Goal: Obtain resource: Download file/media

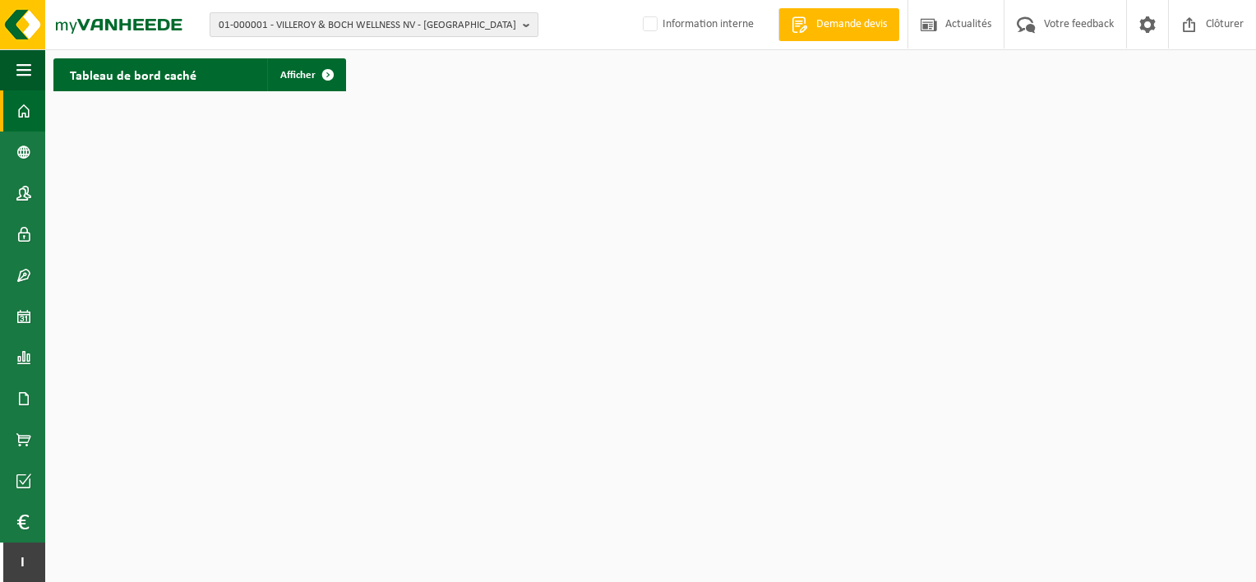
click at [280, 25] on span "01-000001 - VILLEROY & BOCH WELLNESS NV - [GEOGRAPHIC_DATA]" at bounding box center [367, 25] width 297 height 25
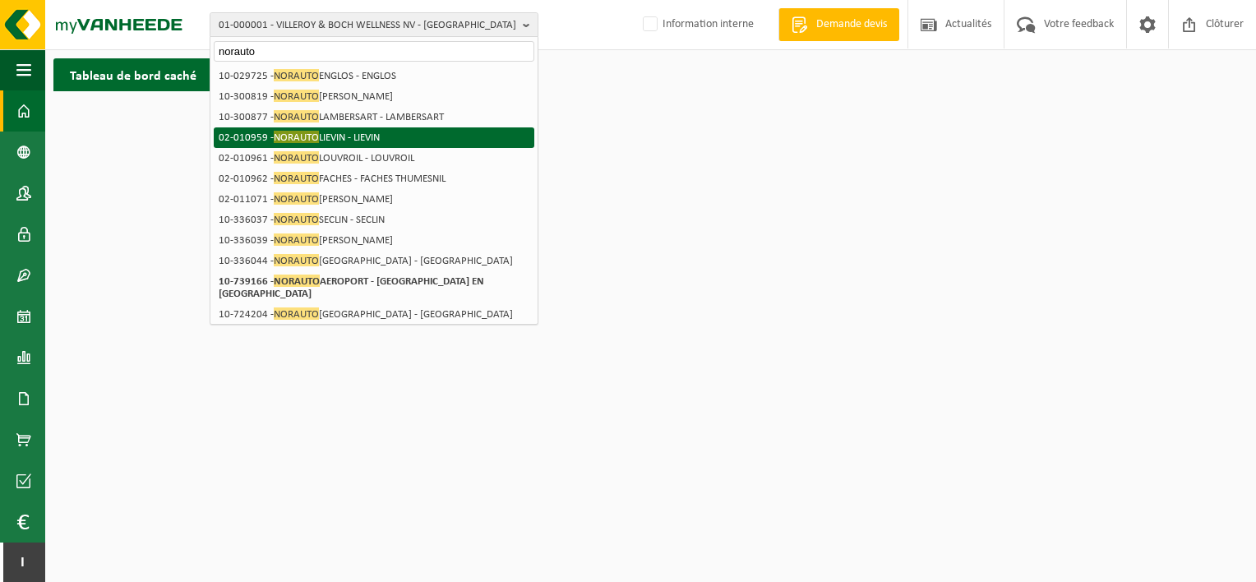
type input "norauto"
click at [371, 131] on li "02-010959 - NORAUTO LIEVIN - LIEVIN" at bounding box center [374, 137] width 321 height 21
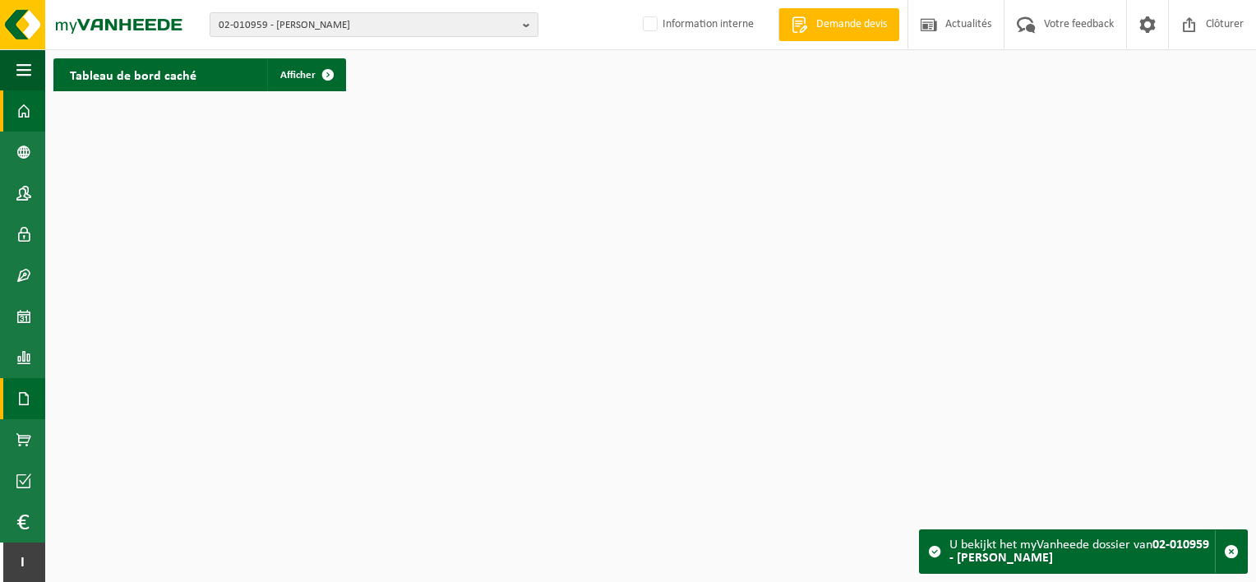
click at [21, 404] on span at bounding box center [23, 398] width 15 height 41
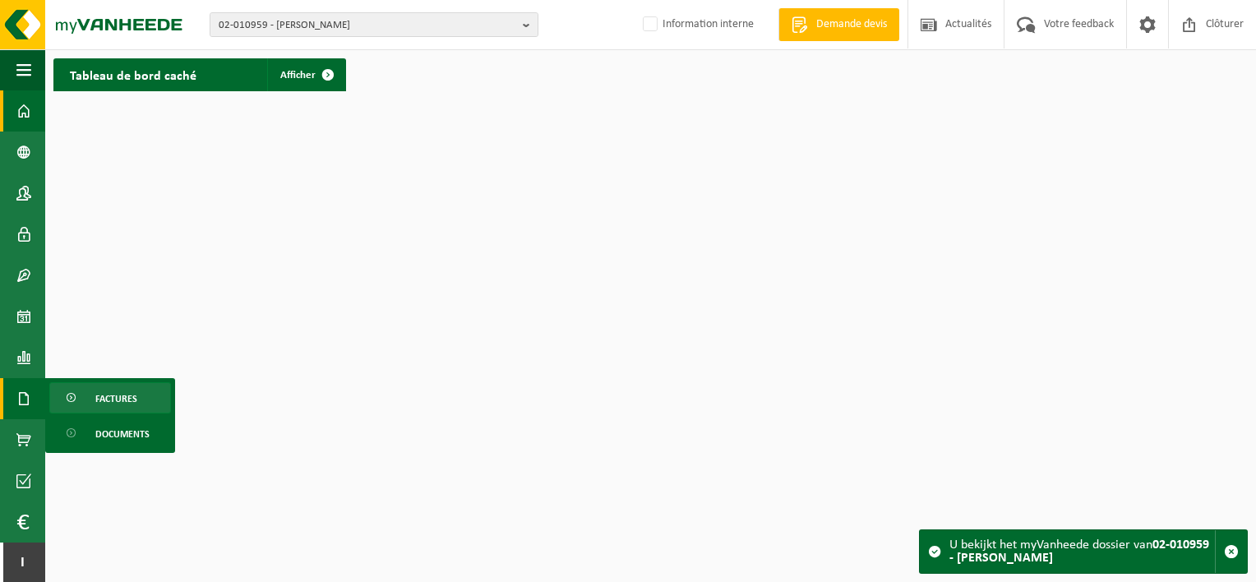
click at [89, 404] on link "Factures" at bounding box center [110, 397] width 122 height 31
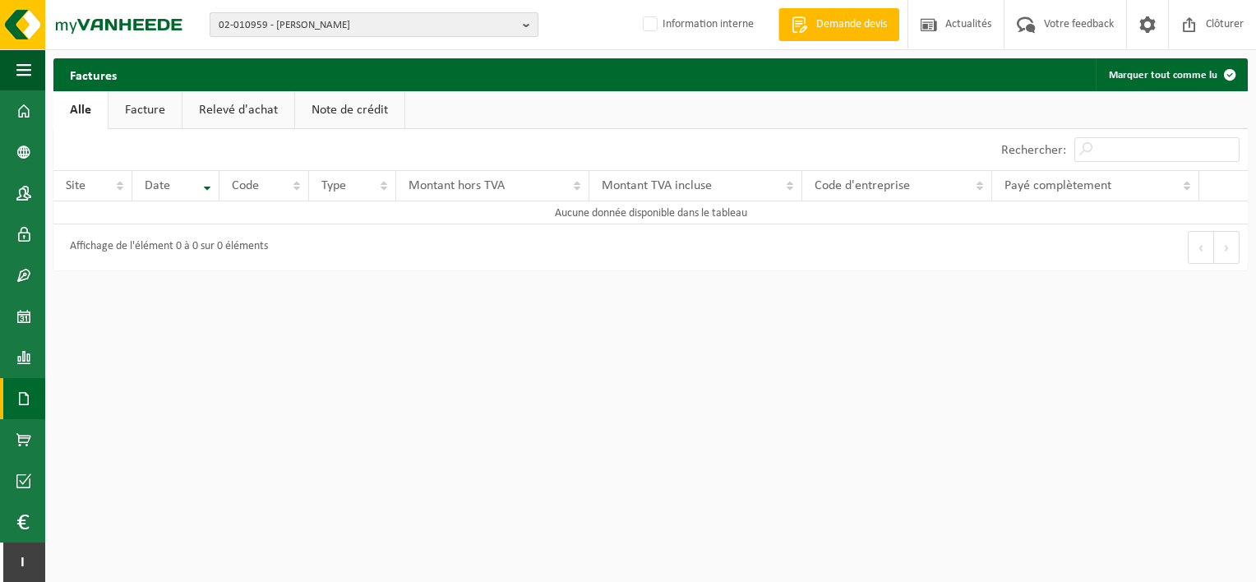
click at [283, 16] on span "02-010959 - NORAUTO LIEVIN - LIEVIN" at bounding box center [367, 25] width 297 height 25
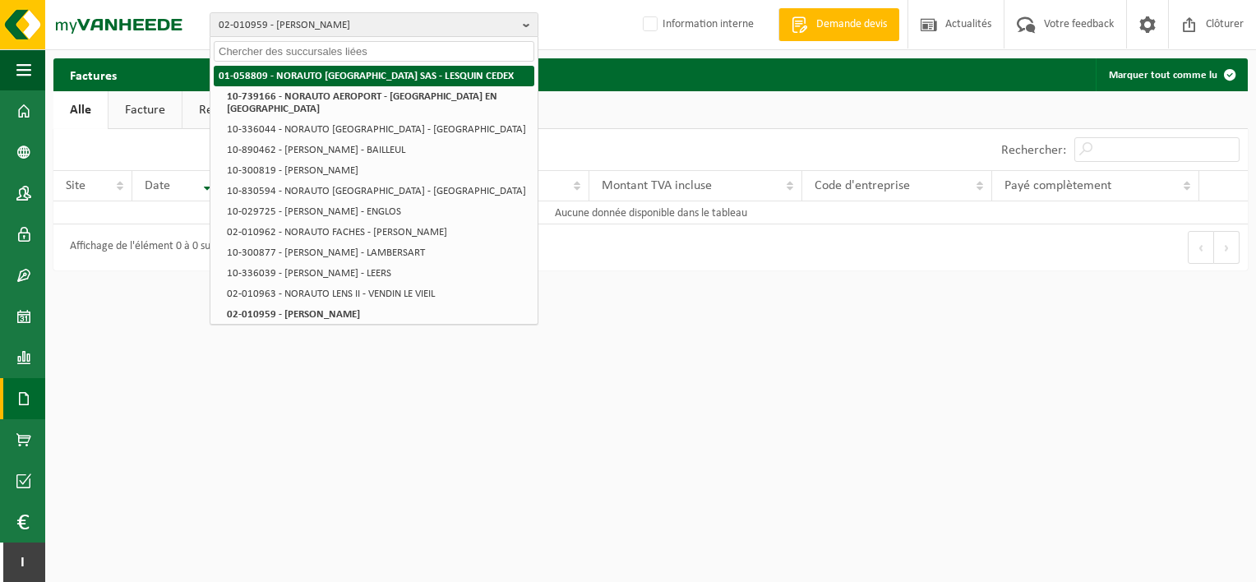
click at [346, 76] on strong "01-058809 - NORAUTO [GEOGRAPHIC_DATA] SAS - LESQUIN CEDEX" at bounding box center [366, 76] width 295 height 11
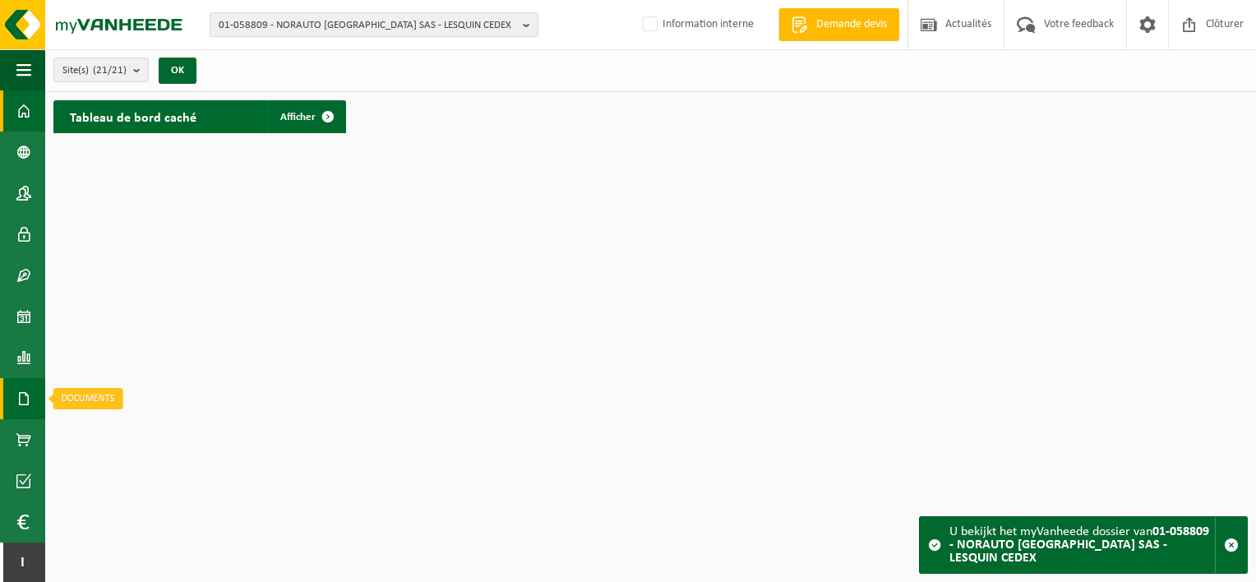
click at [22, 403] on span at bounding box center [23, 398] width 15 height 41
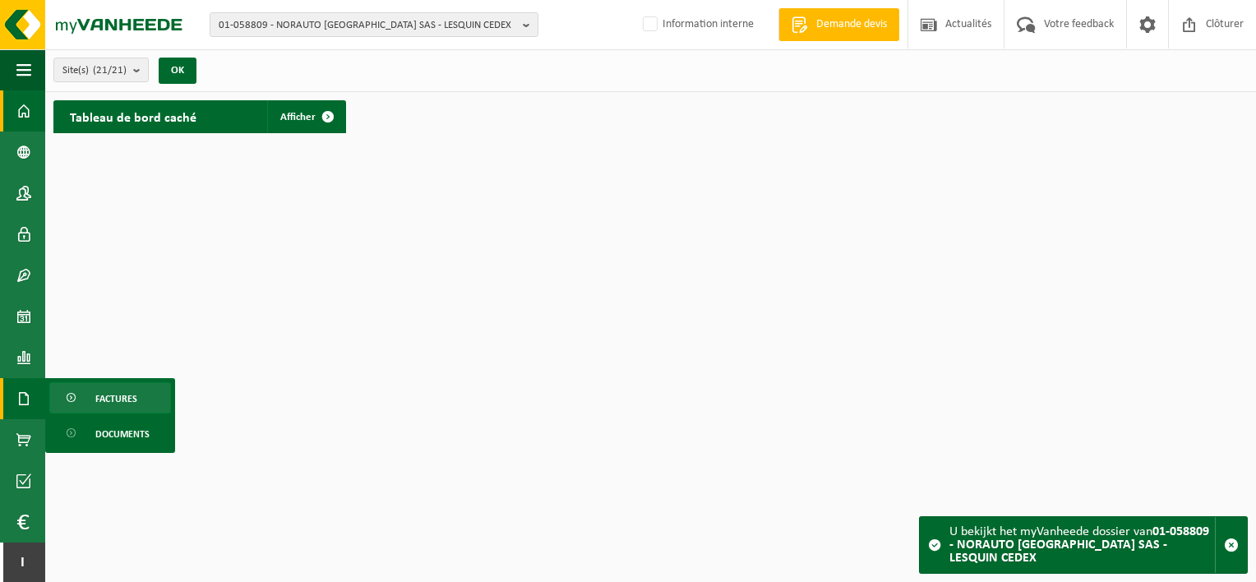
click at [71, 399] on span at bounding box center [72, 398] width 13 height 31
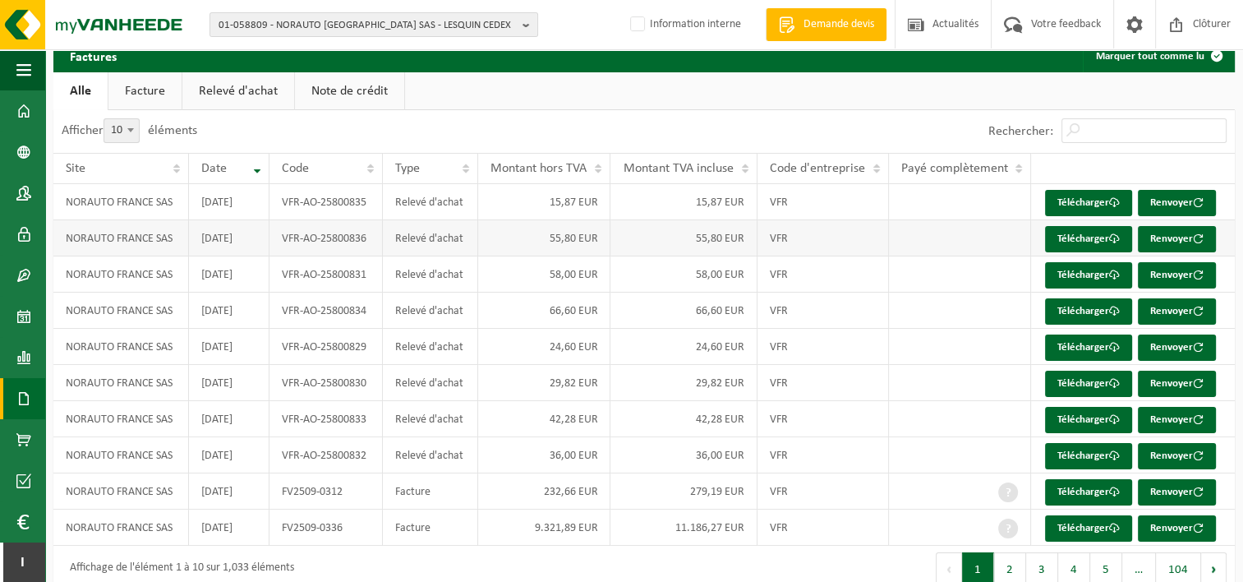
scroll to position [84, 0]
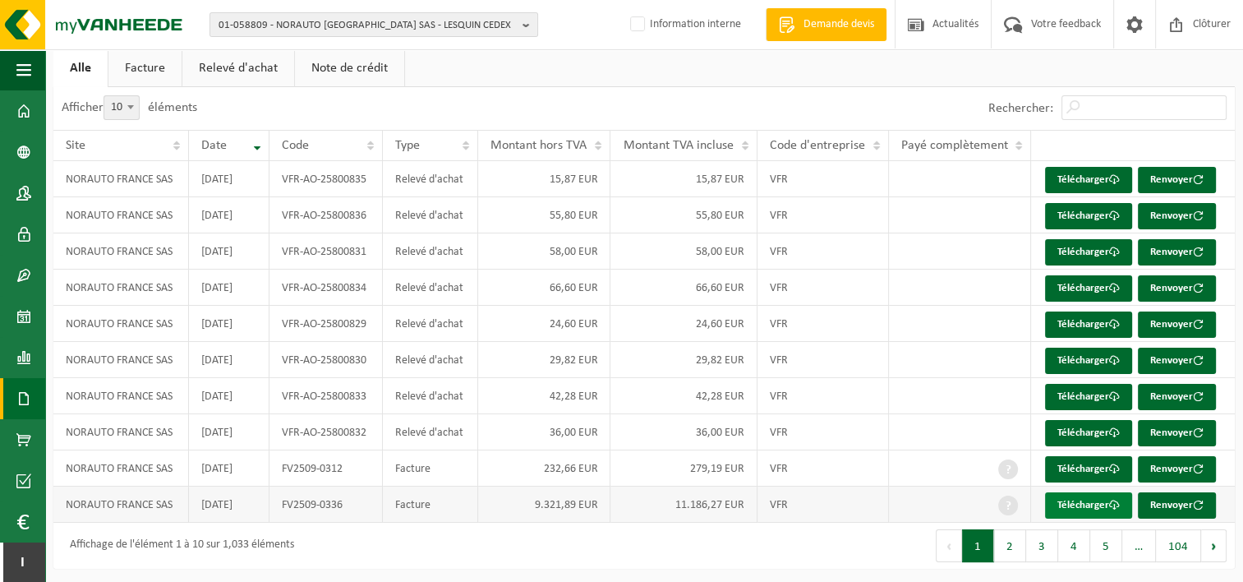
click at [1111, 503] on span at bounding box center [1114, 505] width 11 height 11
click at [1012, 542] on button "2" at bounding box center [1010, 545] width 32 height 33
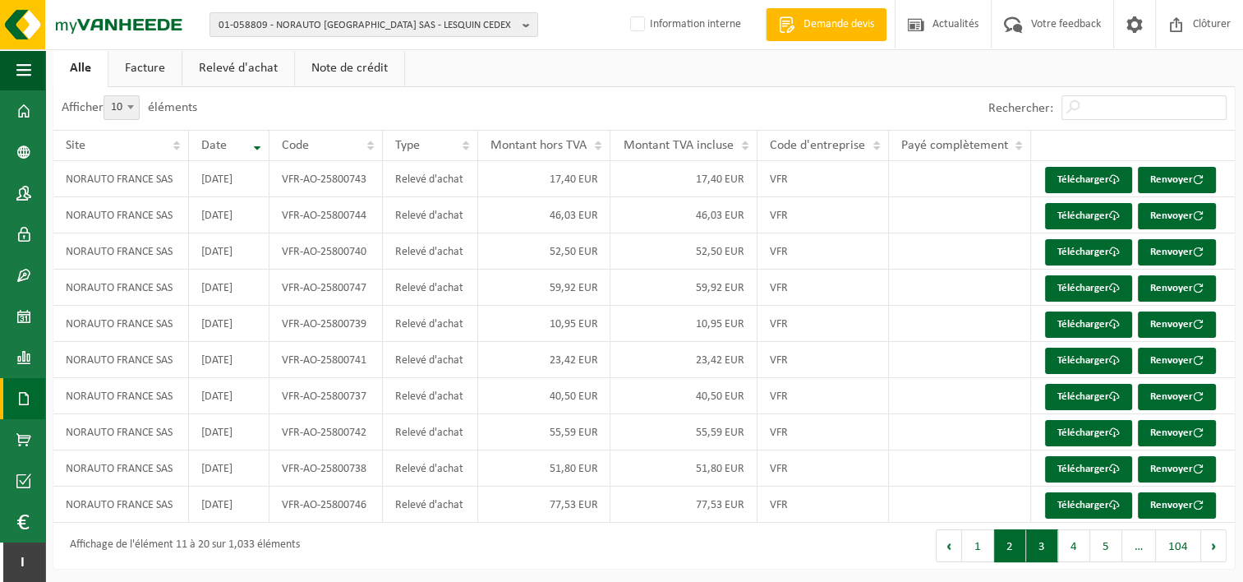
click at [1038, 542] on button "3" at bounding box center [1042, 545] width 32 height 33
click at [1075, 542] on button "4" at bounding box center [1074, 545] width 32 height 33
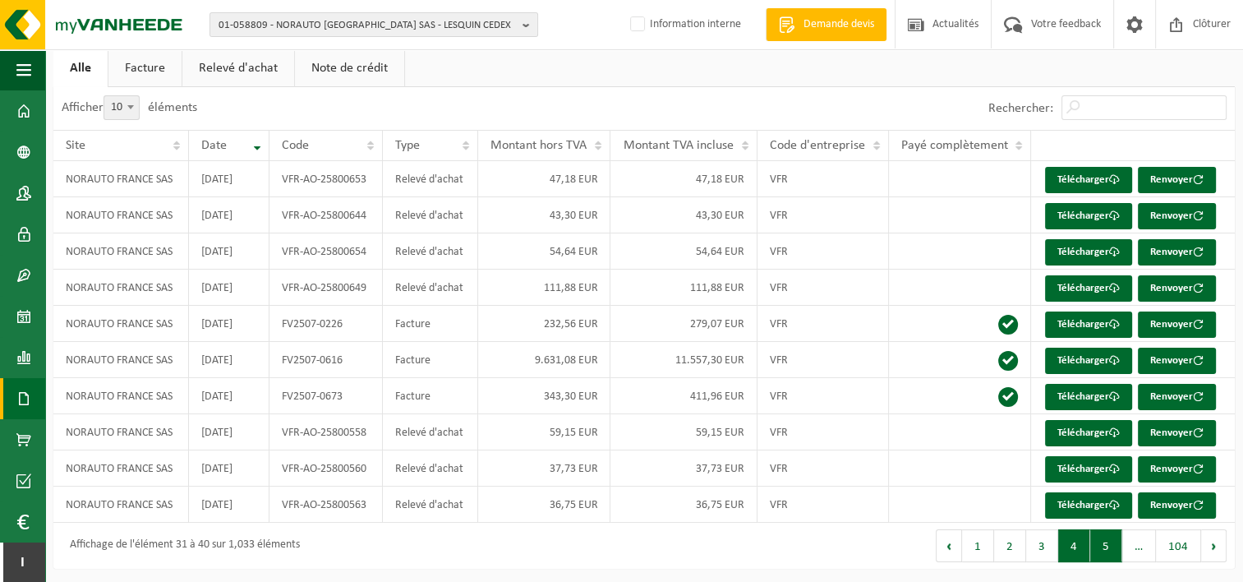
click at [1114, 547] on button "5" at bounding box center [1107, 545] width 32 height 33
